Goal: Find contact information: Find contact information

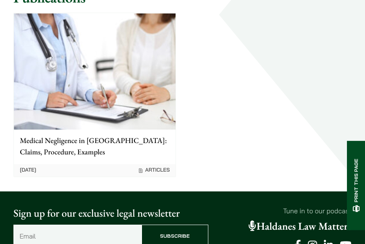
scroll to position [1125, 0]
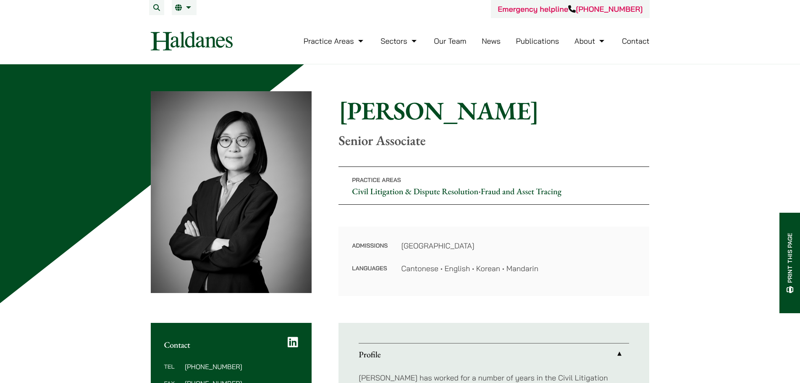
click at [629, 40] on link "Contact" at bounding box center [636, 41] width 28 height 10
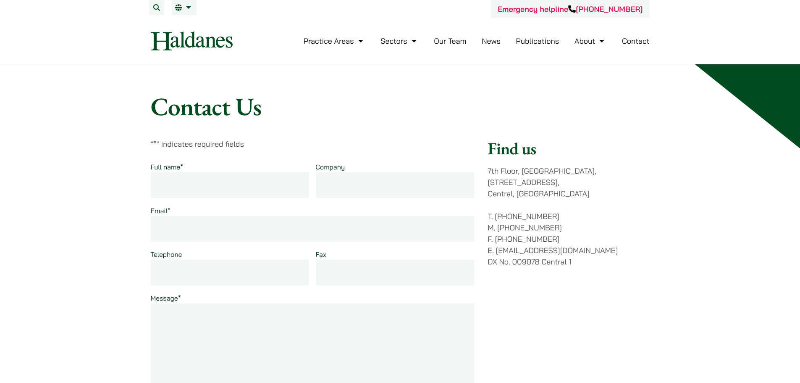
click at [551, 116] on h1 "Contact Us" at bounding box center [400, 106] width 499 height 30
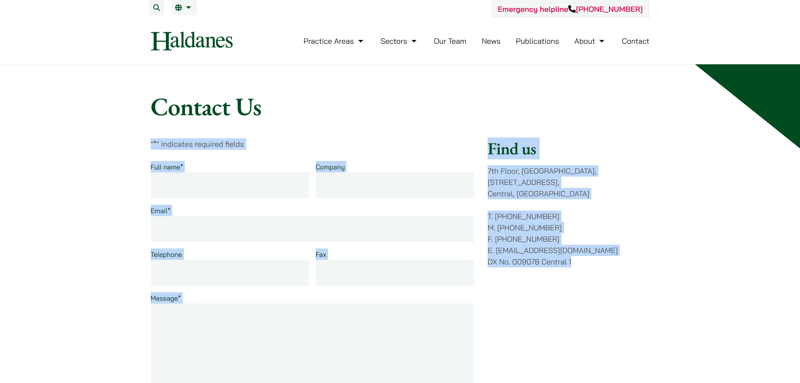
drag, startPoint x: 577, startPoint y: 139, endPoint x: 630, endPoint y: 262, distance: 135.1
click at [630, 262] on div "Contact Us " * " indicates required fields Full name * Company Email * Telephon…" at bounding box center [400, 379] width 529 height 577
click at [630, 262] on div "Find us 7th Floor, Ruttonjee House, 11 Duddell Street, Central, Hong Kong T. (8…" at bounding box center [569, 301] width 162 height 327
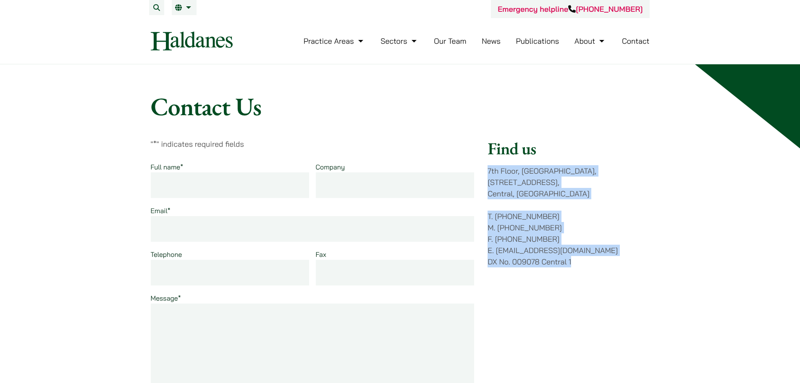
drag, startPoint x: 630, startPoint y: 262, endPoint x: 608, endPoint y: 143, distance: 121.3
click at [608, 144] on div "Find us 7th Floor, Ruttonjee House, 11 Duddell Street, Central, Hong Kong T. (8…" at bounding box center [569, 301] width 162 height 327
click at [608, 143] on h2 "Find us" at bounding box center [569, 148] width 162 height 20
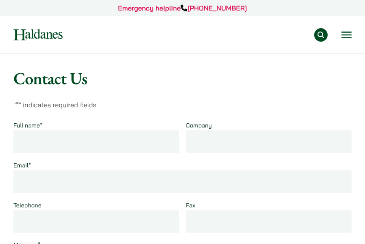
drag, startPoint x: 194, startPoint y: 62, endPoint x: 181, endPoint y: 66, distance: 14.2
